Goal: Task Accomplishment & Management: Manage account settings

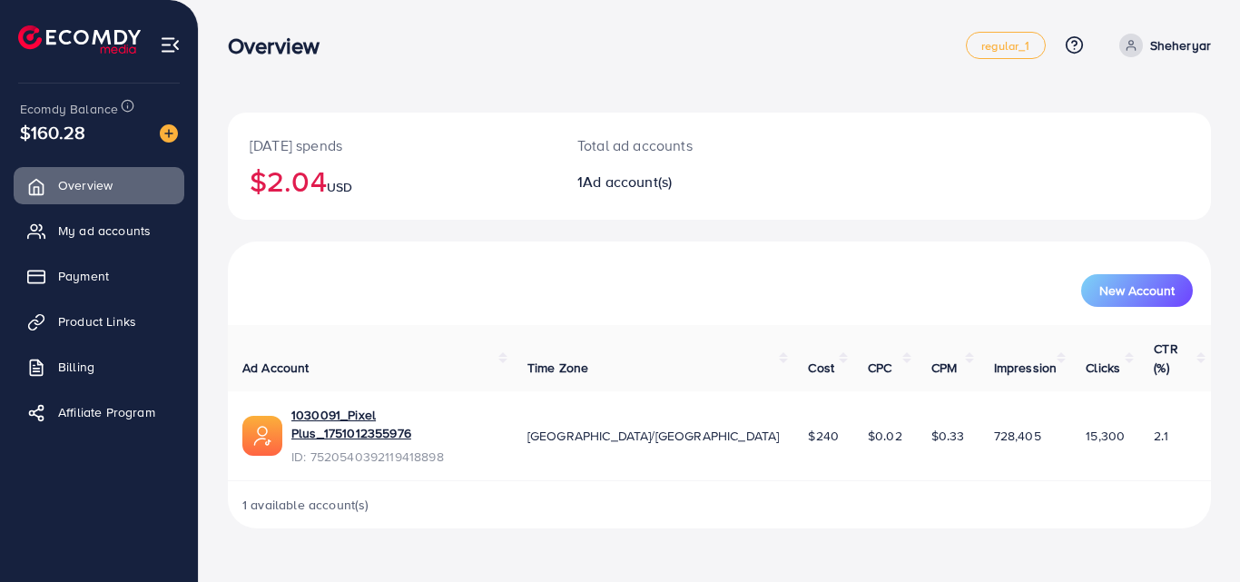
drag, startPoint x: 231, startPoint y: 44, endPoint x: 352, endPoint y: 40, distance: 120.7
click at [352, 40] on div "Overview" at bounding box center [597, 46] width 738 height 26
drag, startPoint x: 345, startPoint y: 41, endPoint x: 323, endPoint y: 70, distance: 36.3
click at [343, 42] on div "Overview" at bounding box center [280, 46] width 135 height 26
click at [408, 406] on link "1030091_Pixel Plus_1751012355976" at bounding box center [394, 424] width 207 height 37
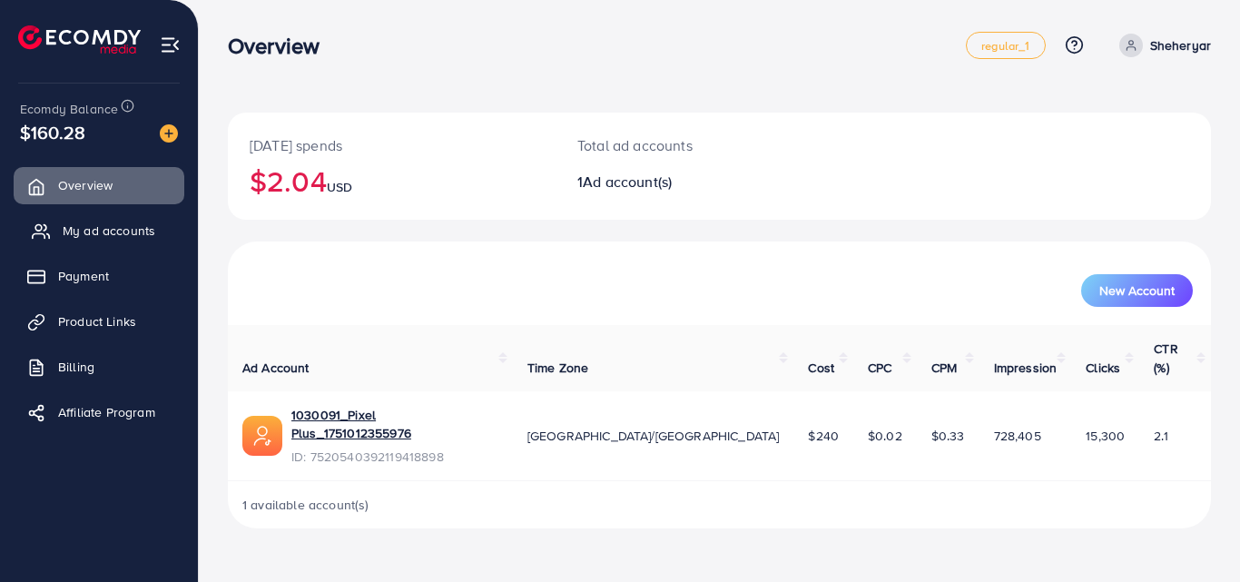
click at [125, 225] on span "My ad accounts" at bounding box center [109, 230] width 93 height 18
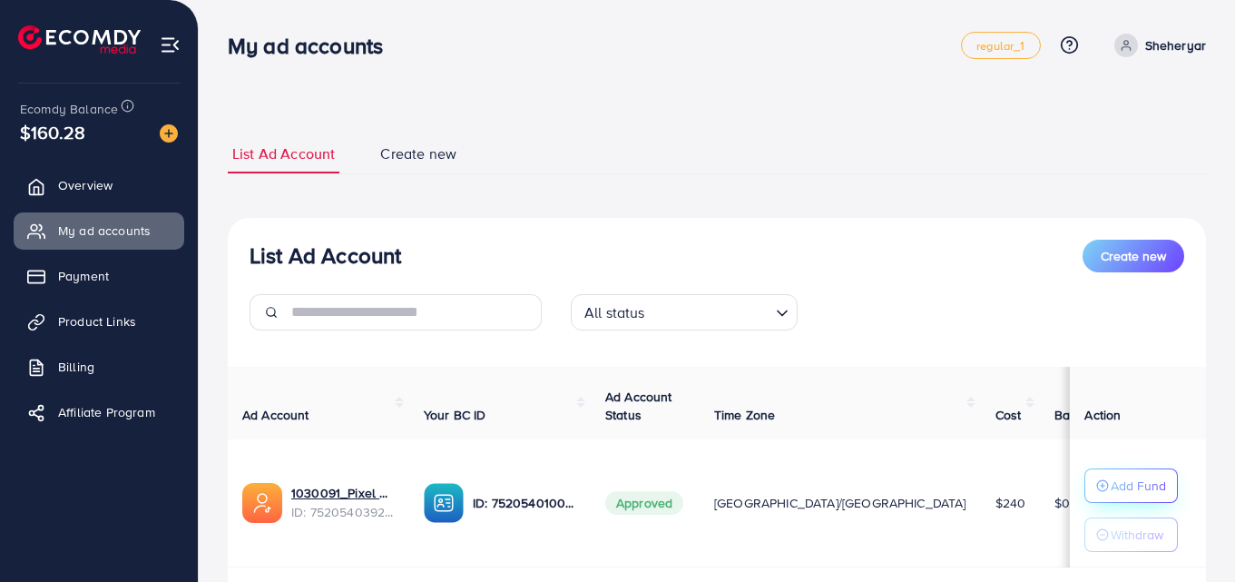
click at [1145, 502] on button "Add Fund" at bounding box center [1130, 485] width 93 height 34
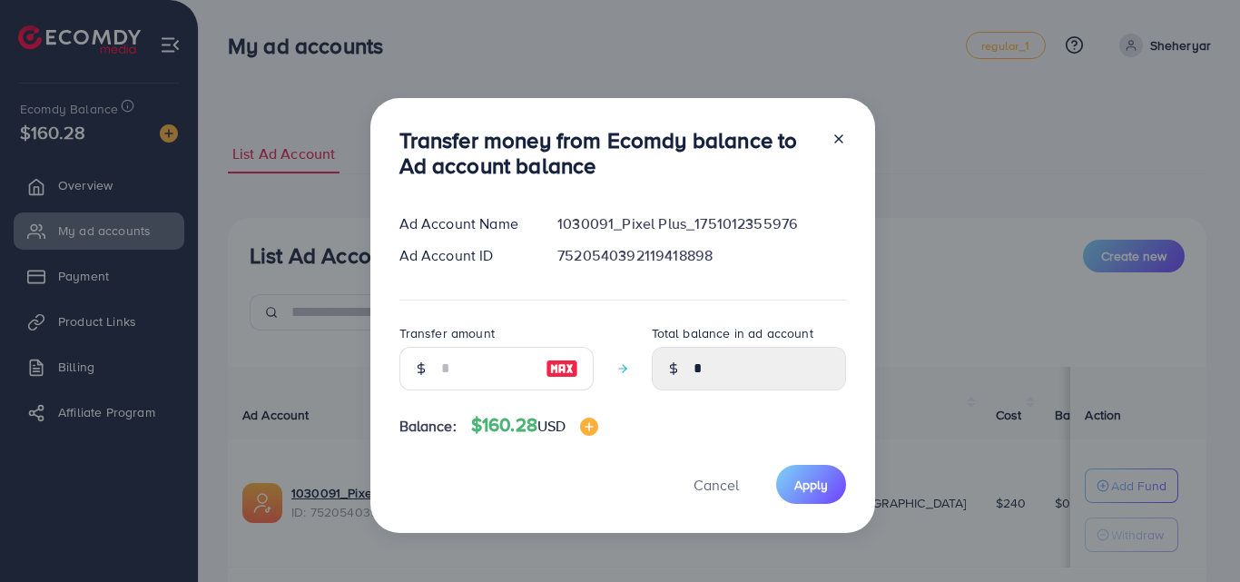
click at [831, 133] on icon at bounding box center [838, 139] width 15 height 15
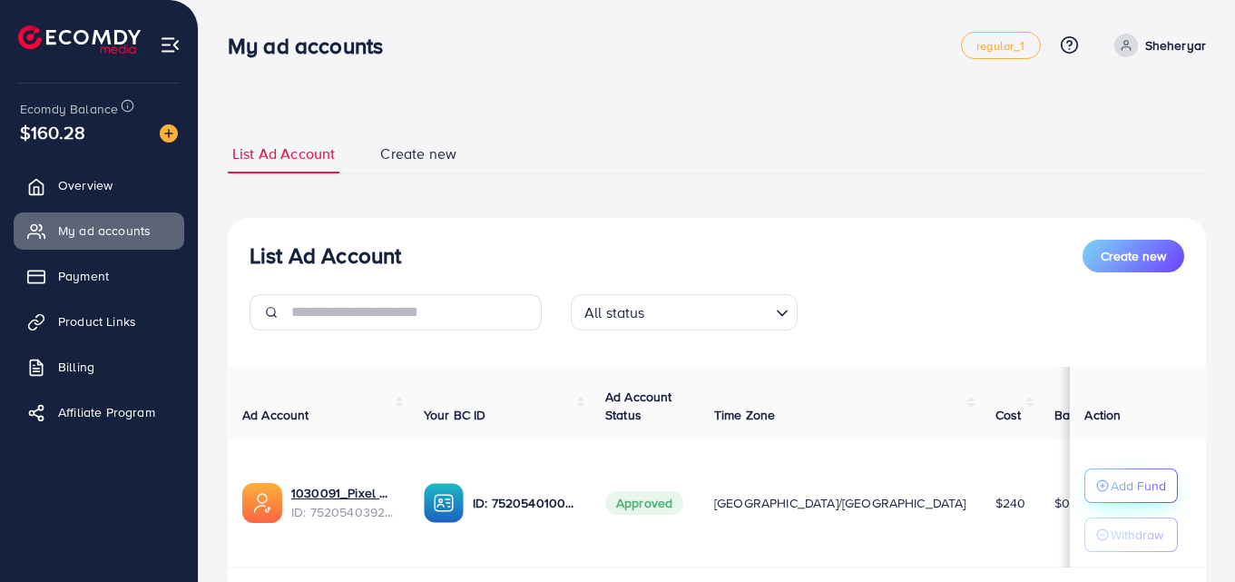
click at [1115, 491] on p "Add Fund" at bounding box center [1138, 486] width 55 height 22
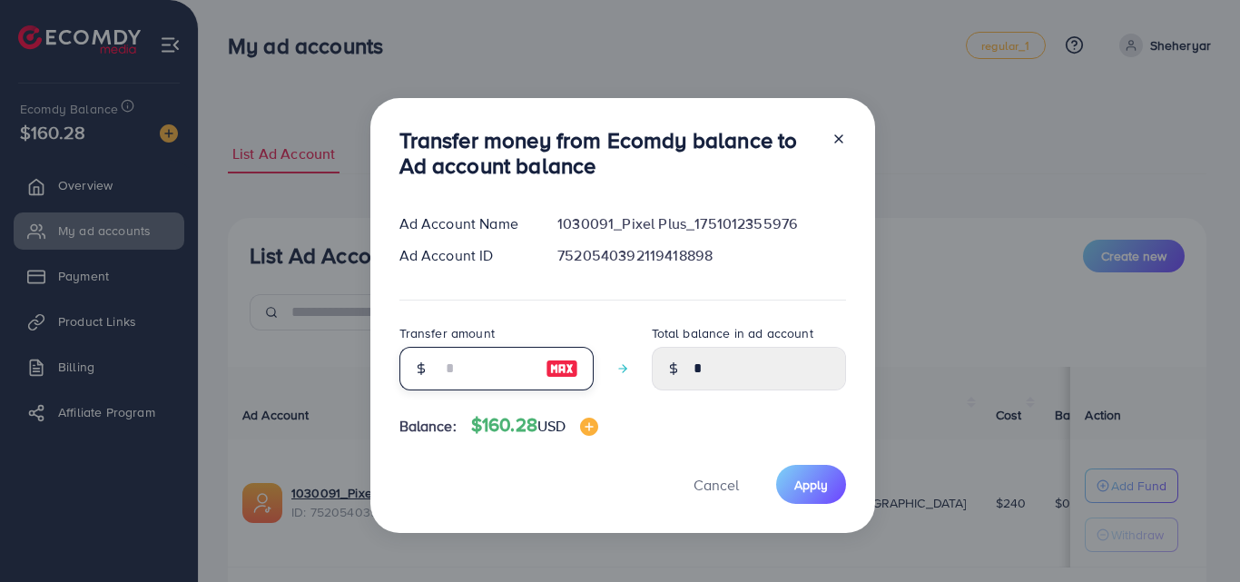
click at [476, 359] on input "number" at bounding box center [486, 369] width 91 height 44
type input "*"
type input "****"
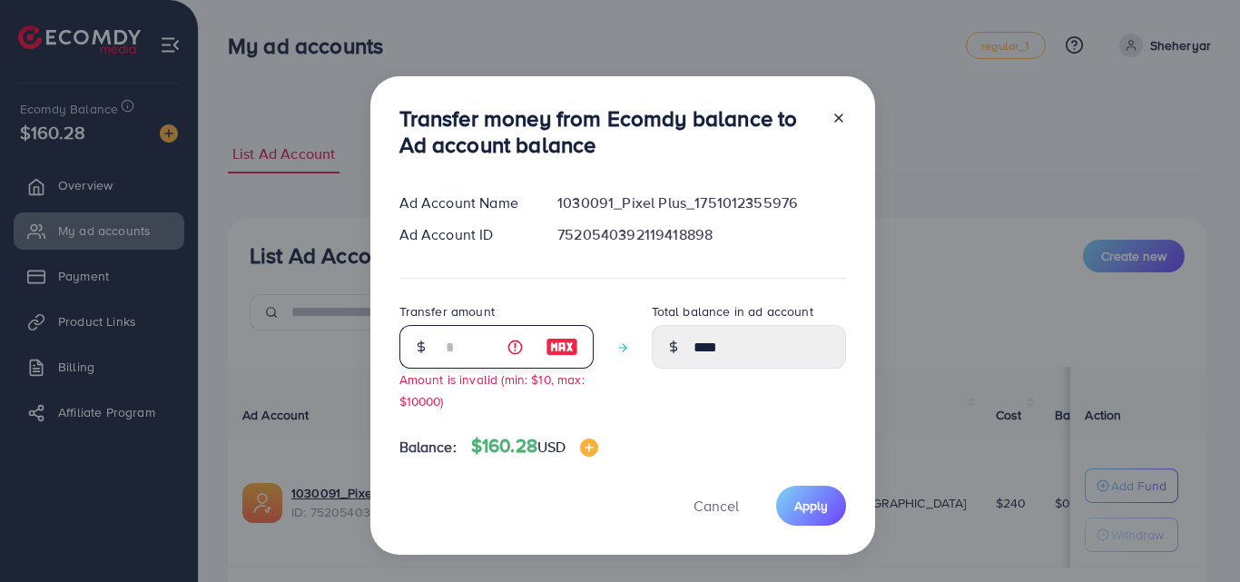
type input "**"
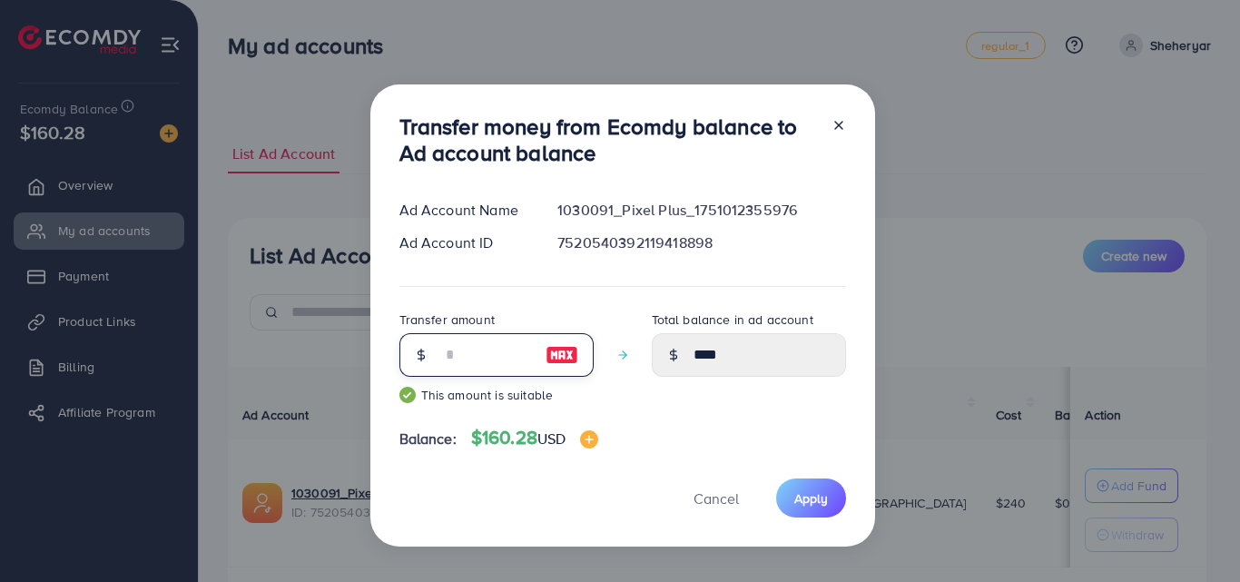
type input "*****"
type input "**"
click at [830, 496] on button "Apply" at bounding box center [811, 497] width 70 height 39
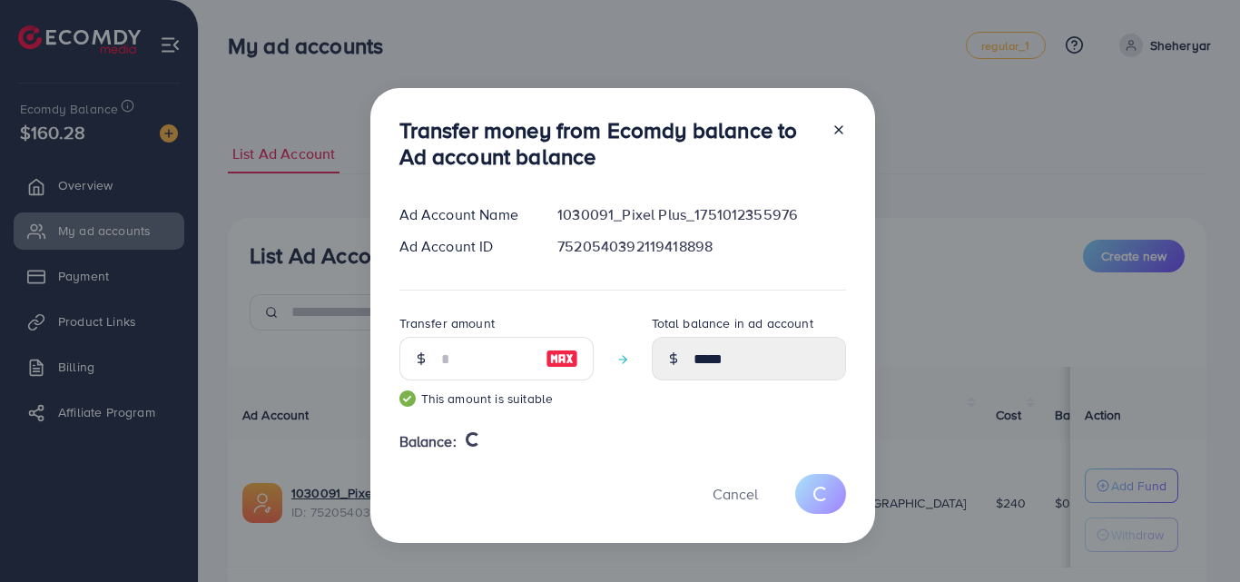
type input "*"
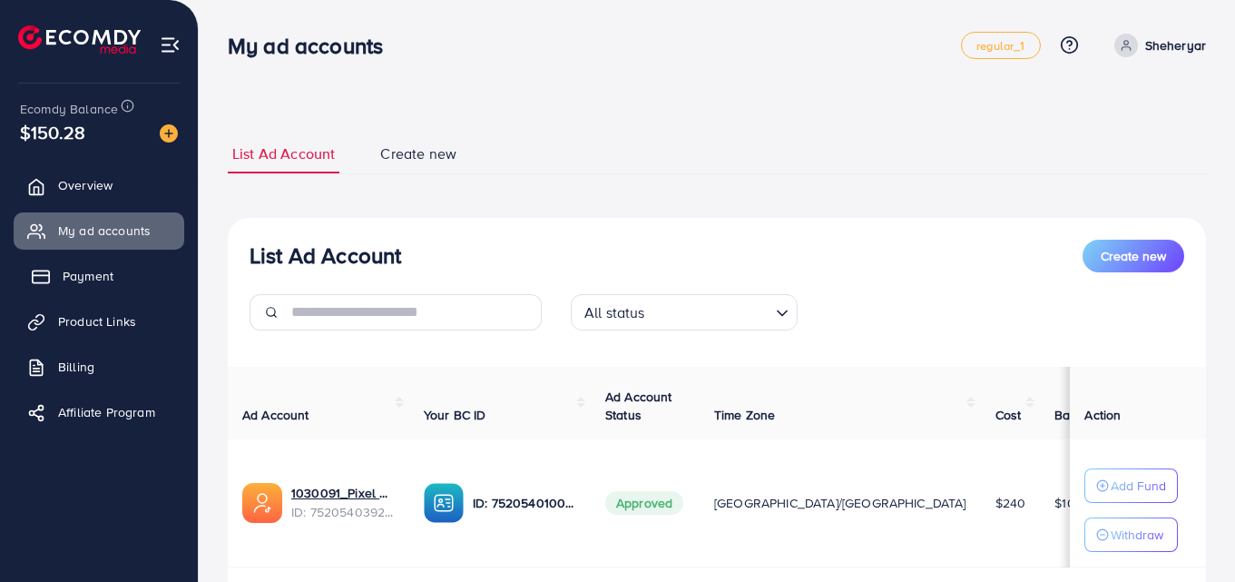
click at [85, 280] on span "Payment" at bounding box center [88, 276] width 51 height 18
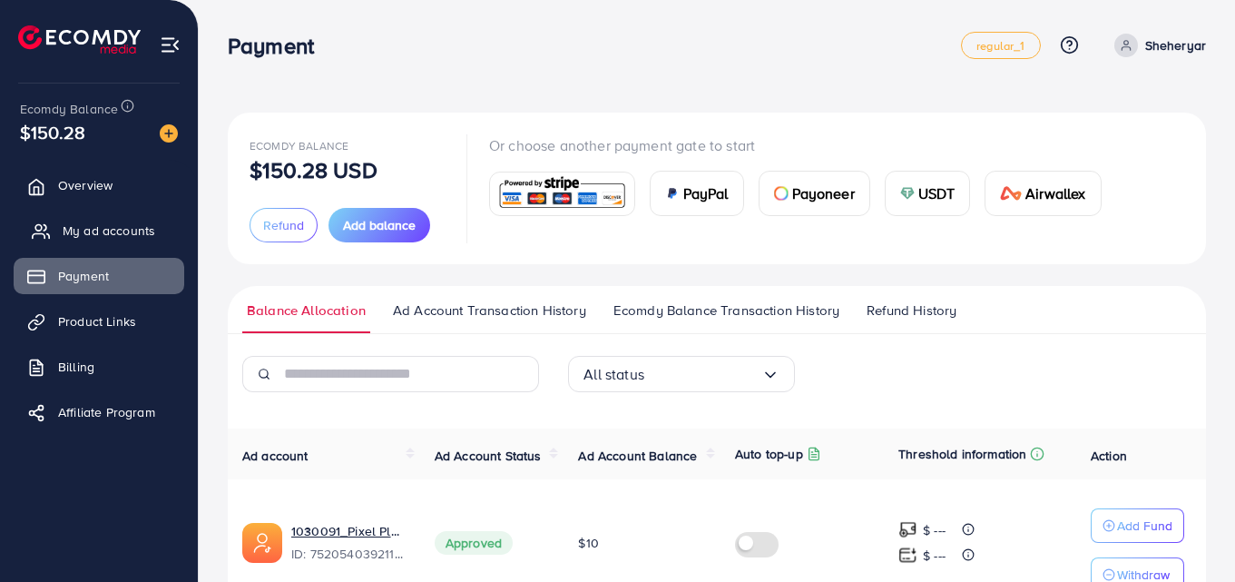
click at [93, 222] on span "My ad accounts" at bounding box center [109, 230] width 93 height 18
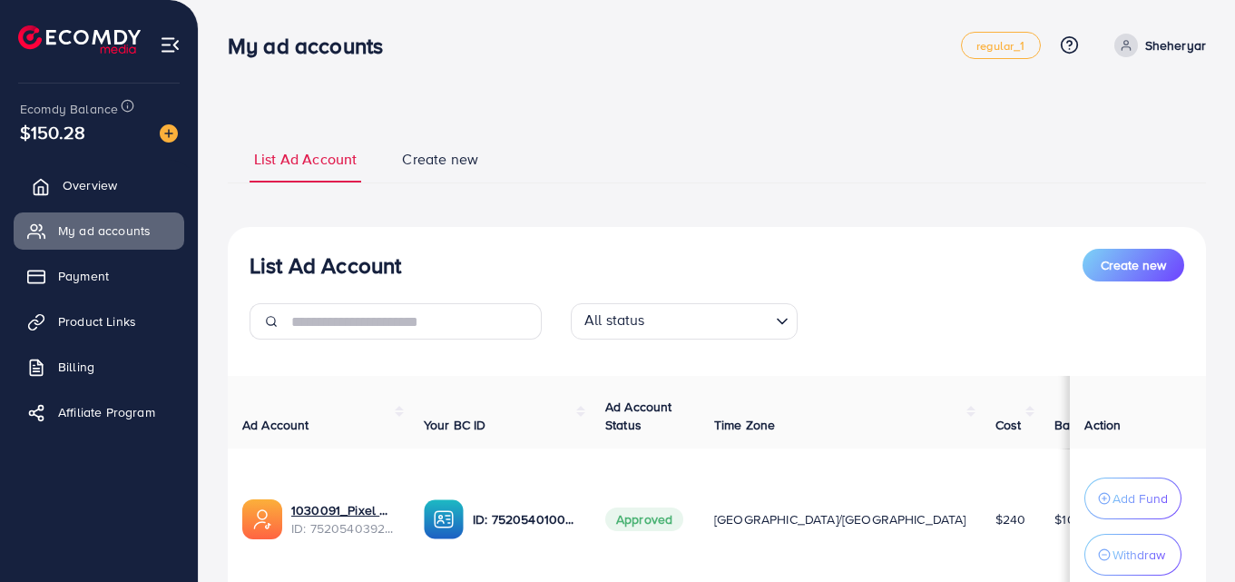
click at [142, 183] on link "Overview" at bounding box center [99, 185] width 171 height 36
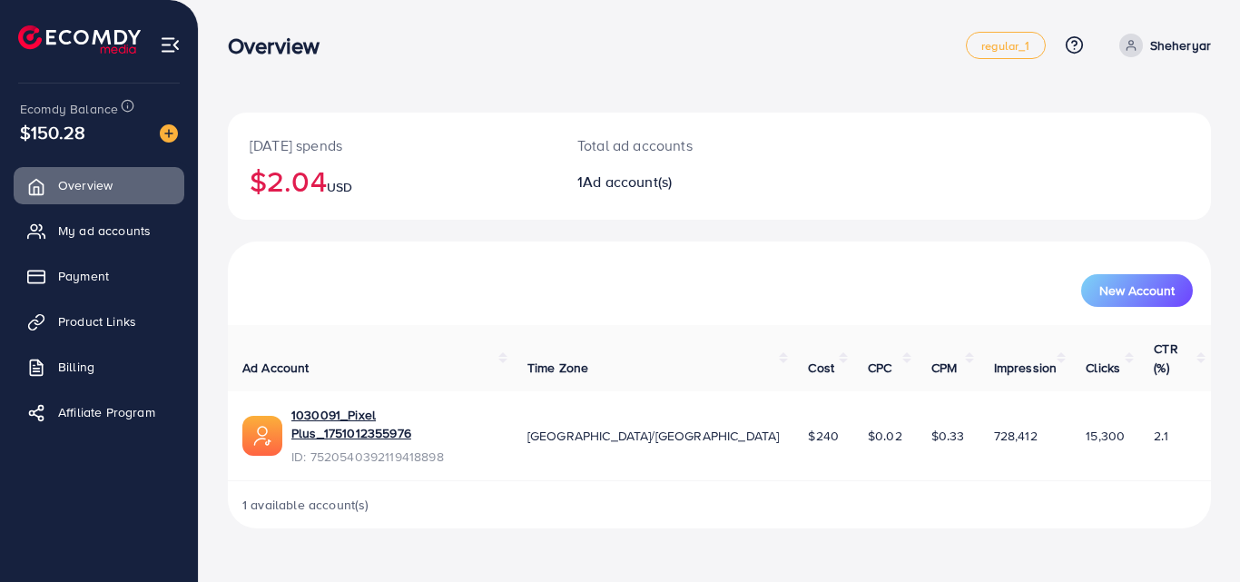
click at [93, 148] on div "Ecomdy Balance $150.28" at bounding box center [99, 121] width 169 height 76
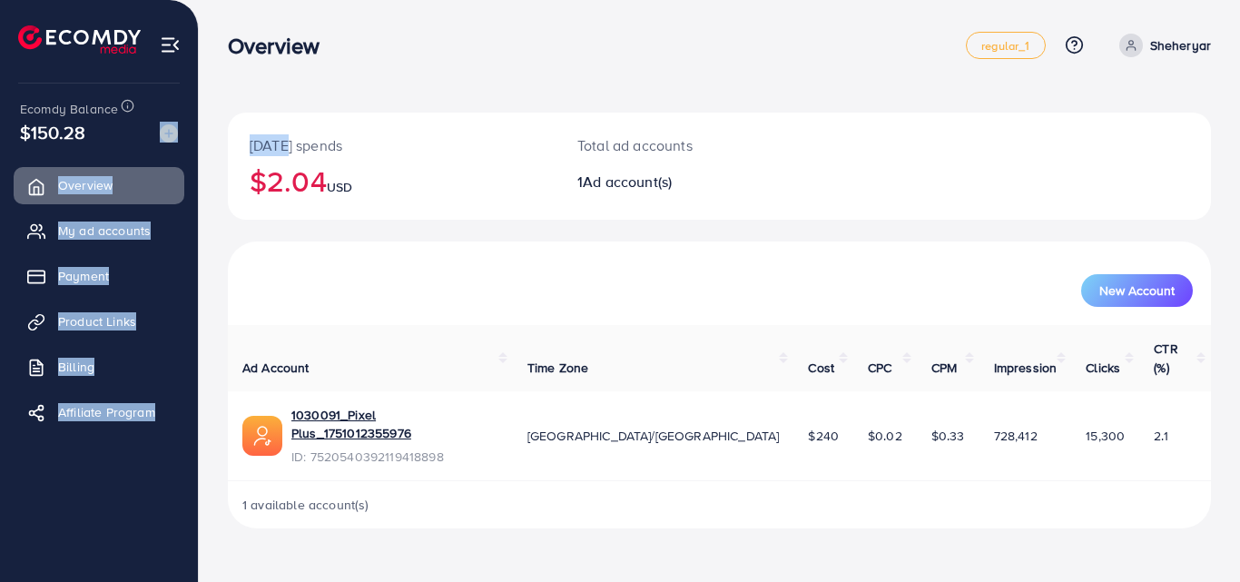
drag, startPoint x: 75, startPoint y: 132, endPoint x: 277, endPoint y: 123, distance: 201.7
click at [284, 139] on div "Overview regular_1 Help Center Contact Support Plans and Pricing Term and polic…" at bounding box center [620, 278] width 1240 height 557
click at [272, 81] on div "[DATE] spends $2.04 USD Total ad accounts 1 Ad account(s) New Account Ad Accoun…" at bounding box center [719, 278] width 1041 height 557
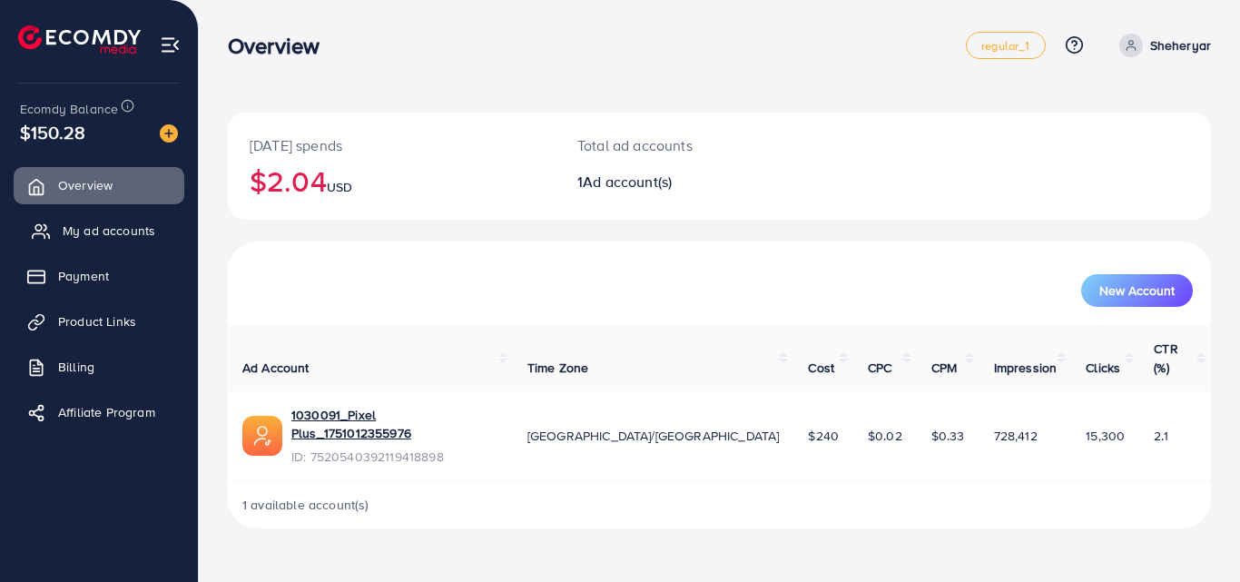
click at [97, 238] on span "My ad accounts" at bounding box center [109, 230] width 93 height 18
